Goal: Information Seeking & Learning: Learn about a topic

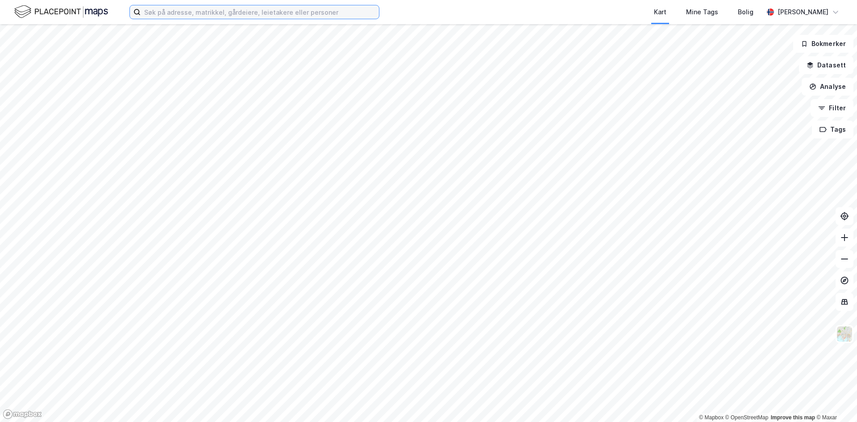
click at [193, 12] on input at bounding box center [260, 11] width 238 height 13
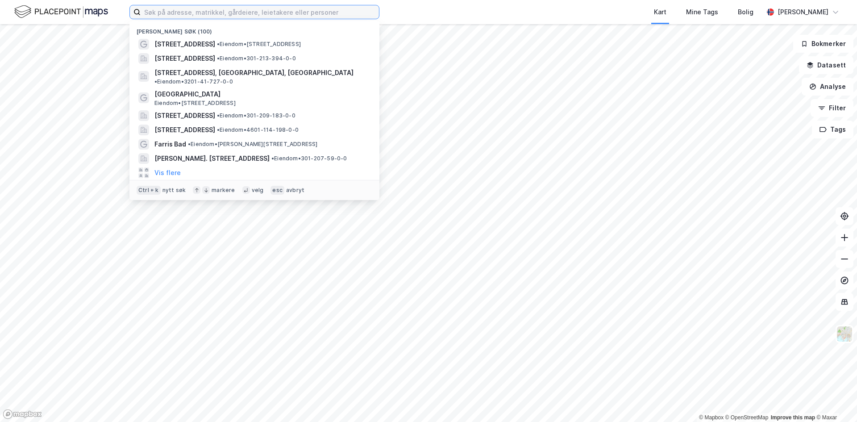
paste input "[STREET_ADDRESS]"
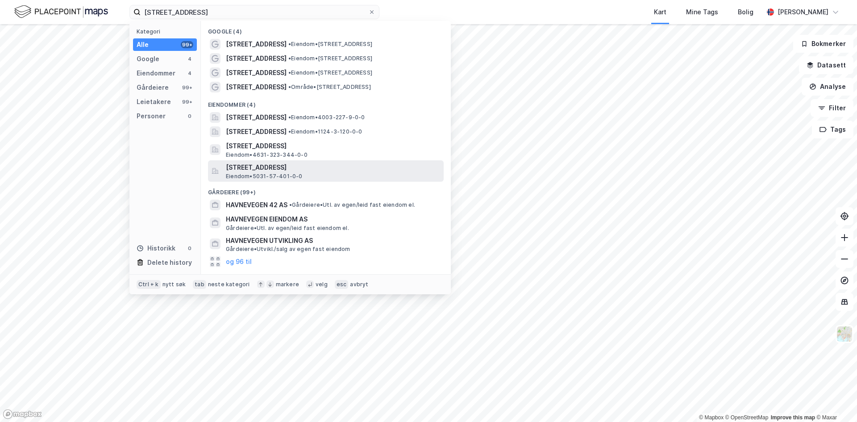
click at [284, 172] on span "[STREET_ADDRESS]" at bounding box center [333, 167] width 214 height 11
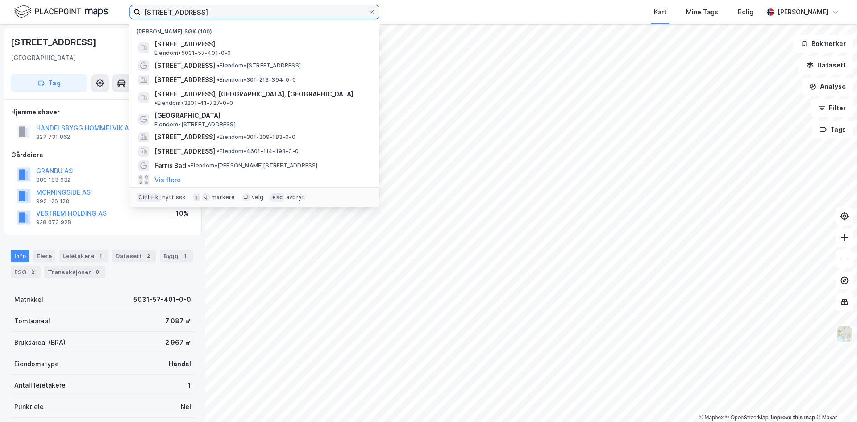
drag, startPoint x: 144, startPoint y: 7, endPoint x: -32, endPoint y: 24, distance: 176.6
click at [0, 24] on html "Havnevegen 22 Nylige søk (100) [STREET_ADDRESS], MALVIK Eiendom • 5031-57-401-0…" at bounding box center [428, 211] width 857 height 422
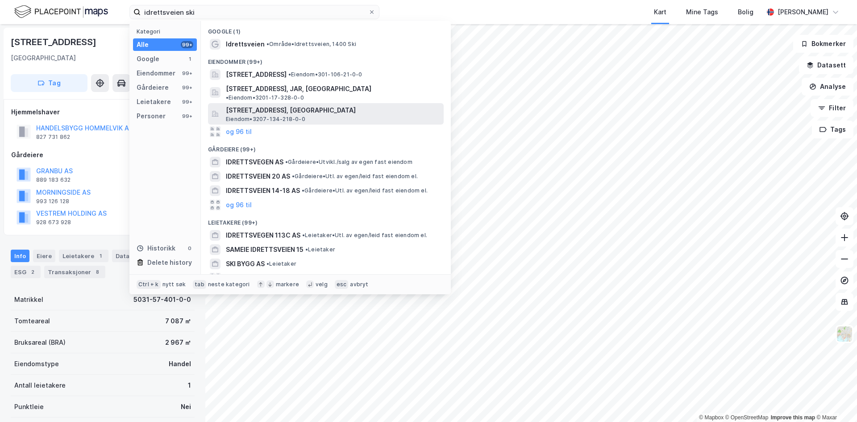
click at [278, 106] on span "[STREET_ADDRESS], [GEOGRAPHIC_DATA]" at bounding box center [333, 110] width 214 height 11
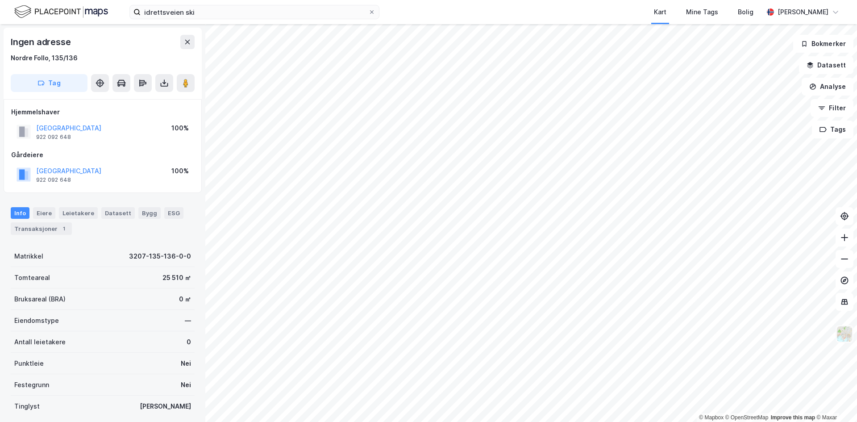
click at [846, 333] on img at bounding box center [844, 333] width 17 height 17
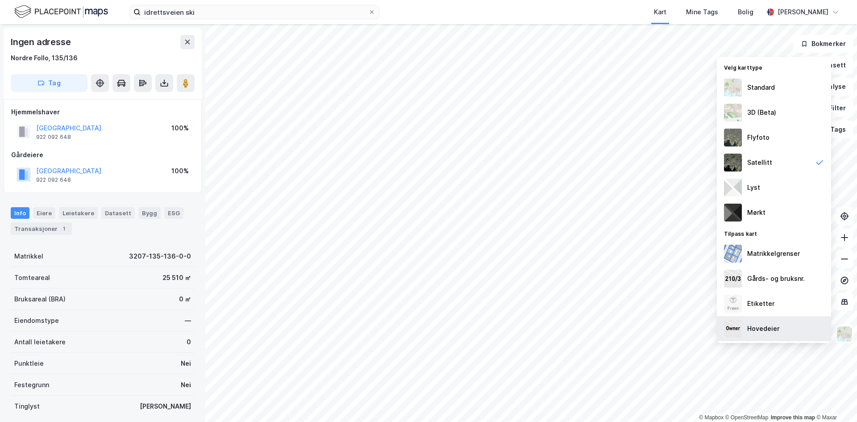
click at [762, 324] on div "Hovedeier" at bounding box center [763, 328] width 32 height 11
click at [841, 332] on img at bounding box center [844, 333] width 17 height 17
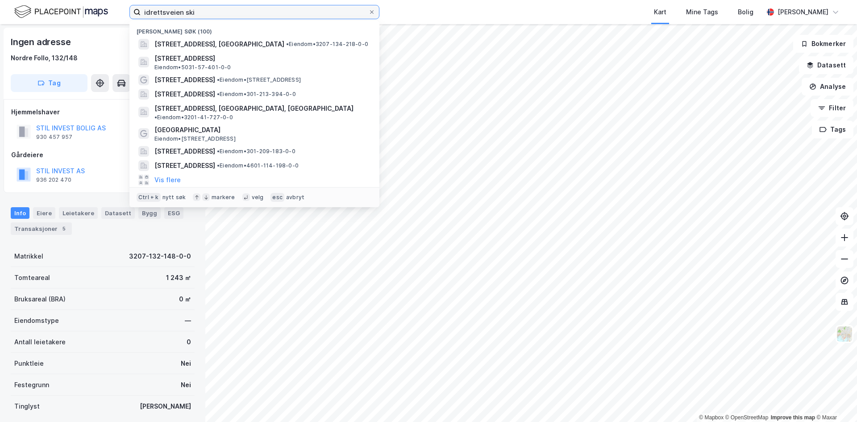
drag, startPoint x: 199, startPoint y: 13, endPoint x: -80, endPoint y: 10, distance: 278.4
click at [0, 10] on html "idrettsveien ski Nylige søk (100) Idrettsveien 1, 1400, SKI, [GEOGRAPHIC_DATA] …" at bounding box center [428, 211] width 857 height 422
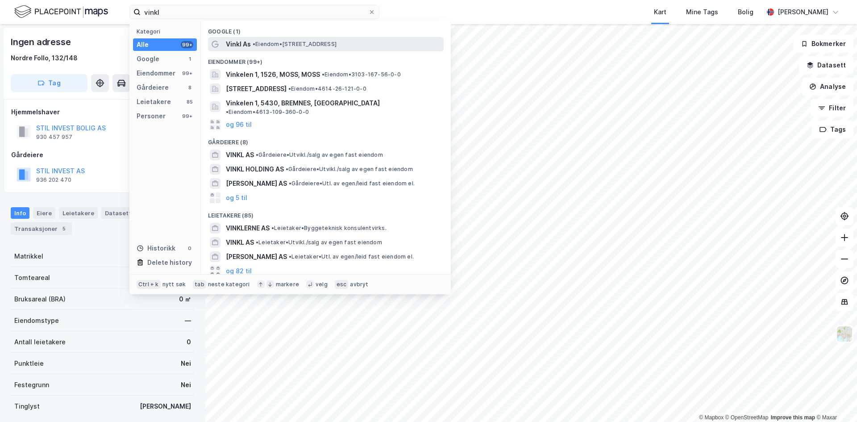
click at [281, 43] on span "• Eiendom • [STREET_ADDRESS]" at bounding box center [294, 44] width 84 height 7
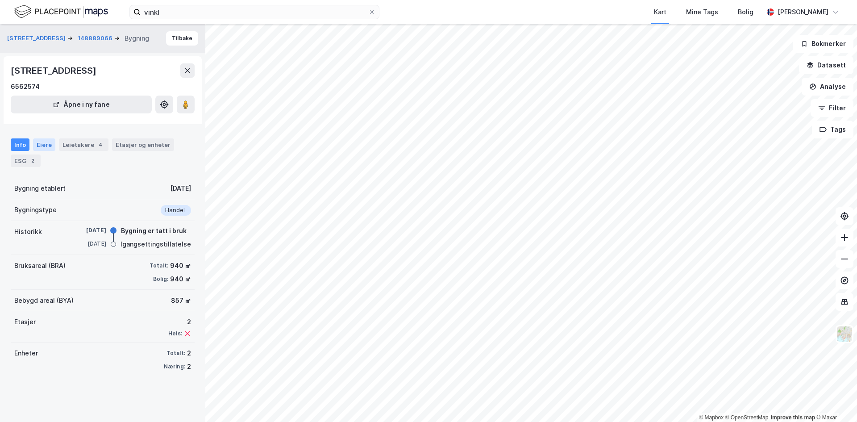
click at [39, 146] on div "Eiere" at bounding box center [44, 144] width 22 height 12
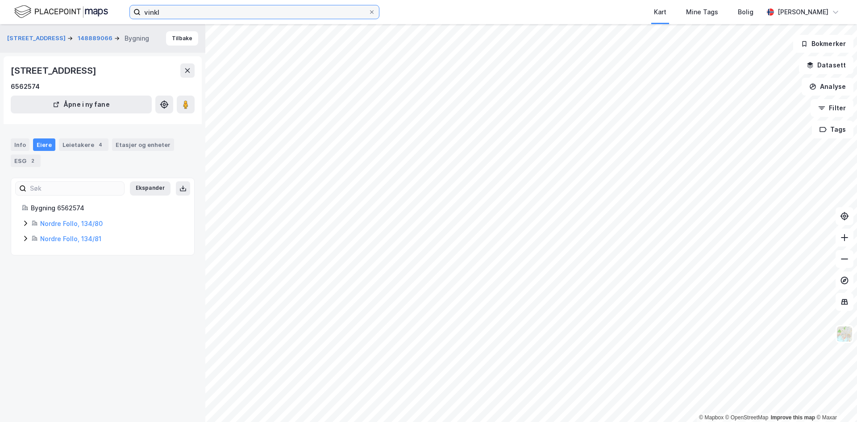
click at [223, 16] on input "vinkl" at bounding box center [255, 11] width 228 height 13
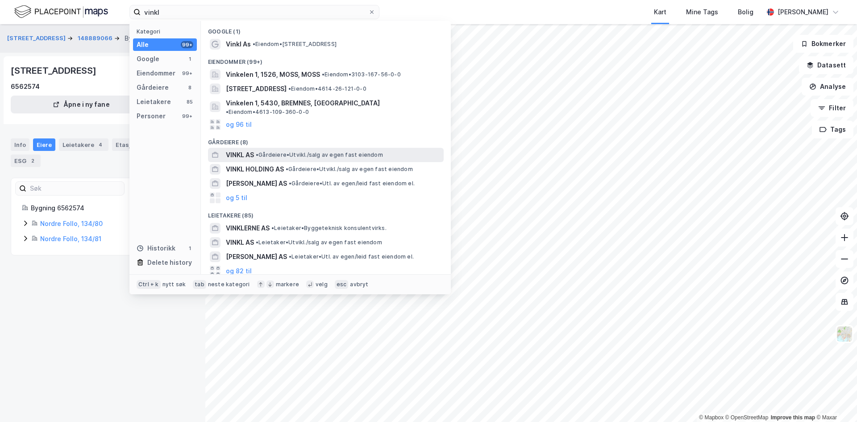
click at [286, 151] on span "• Gårdeiere • [GEOGRAPHIC_DATA]/salg av egen fast eiendom" at bounding box center [319, 154] width 127 height 7
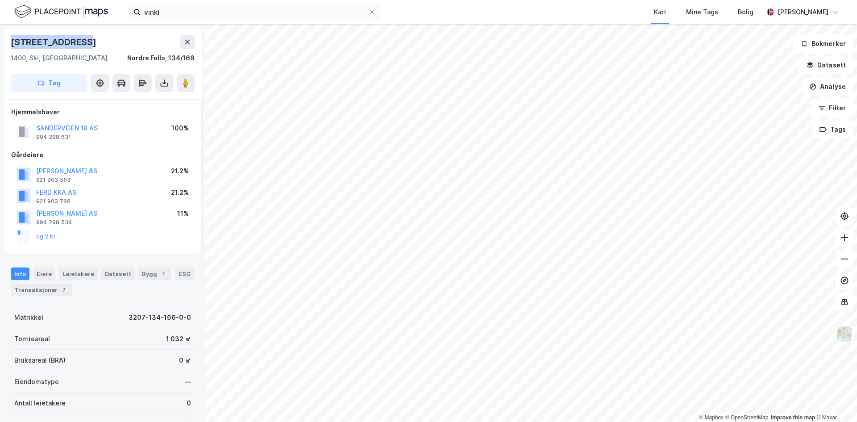
drag, startPoint x: 95, startPoint y: 41, endPoint x: 8, endPoint y: 42, distance: 87.0
click at [8, 42] on div "[STREET_ADDRESS], Ski, [GEOGRAPHIC_DATA], 134/166 Tag" at bounding box center [103, 63] width 198 height 71
copy div "[STREET_ADDRESS]"
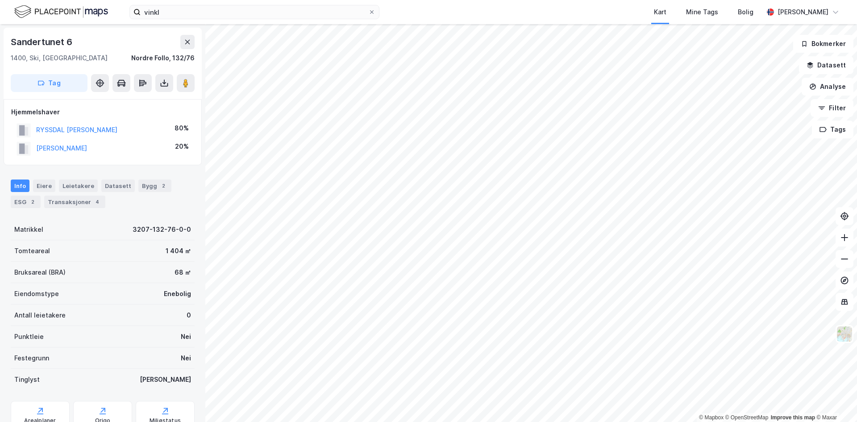
click at [179, 41] on div "Sandertunet 6" at bounding box center [103, 42] width 184 height 14
click at [184, 41] on icon at bounding box center [187, 41] width 7 height 7
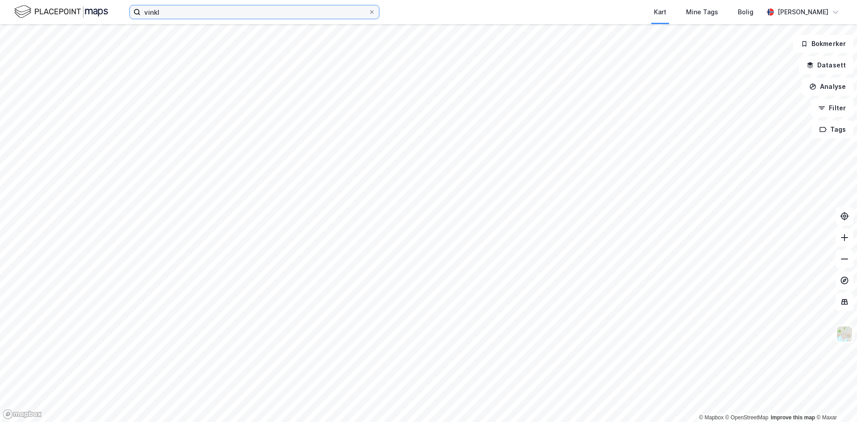
click at [296, 15] on input "vinkl" at bounding box center [255, 11] width 228 height 13
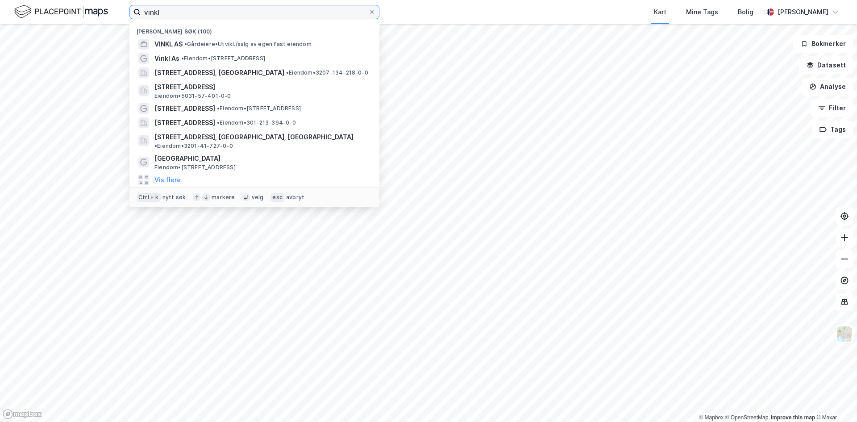
type input "vinkl"
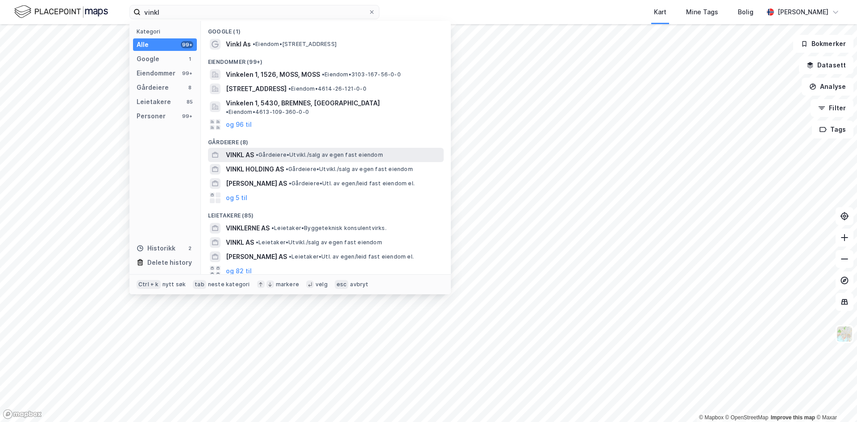
click at [291, 151] on span "• Gårdeiere • [GEOGRAPHIC_DATA]/salg av egen fast eiendom" at bounding box center [319, 154] width 127 height 7
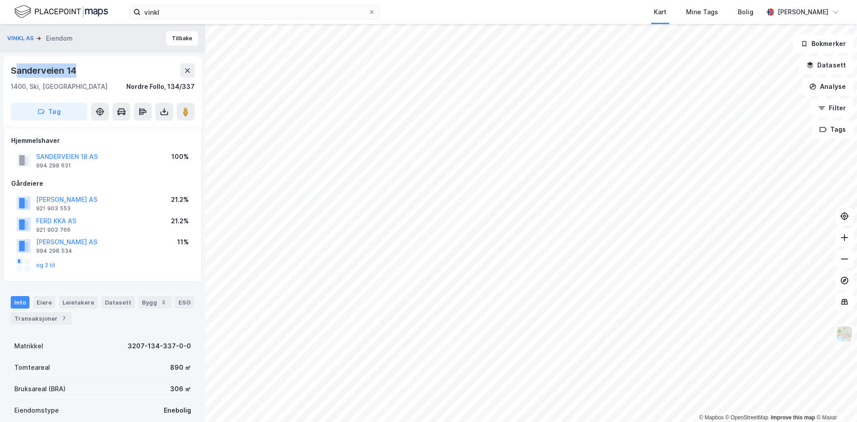
drag, startPoint x: 91, startPoint y: 70, endPoint x: 11, endPoint y: 70, distance: 80.8
click at [11, 70] on div "Sanderveien 14" at bounding box center [103, 70] width 184 height 14
copy div "Sanderveien 14"
